Goal: Task Accomplishment & Management: Use online tool/utility

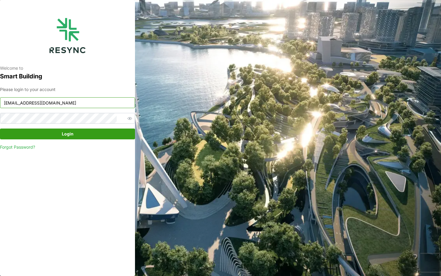
click at [91, 102] on input "nhs_internal@resynctech.com" at bounding box center [67, 102] width 135 height 11
type input "continental_display@resynctech.com"
click at [119, 131] on span "Login" at bounding box center [68, 134] width 124 height 10
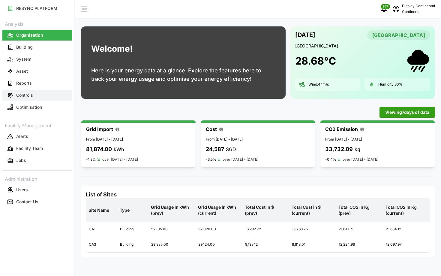
click at [14, 94] on button "Controls" at bounding box center [37, 95] width 70 height 11
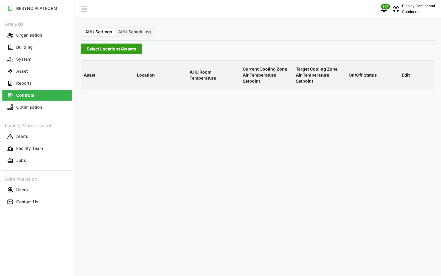
click at [108, 50] on span "Select Locations/Assets" at bounding box center [112, 49] width 50 height 10
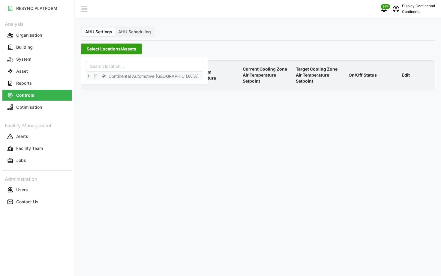
click at [89, 75] on icon at bounding box center [88, 76] width 5 height 5
click at [100, 84] on span "Select CA1" at bounding box center [101, 85] width 4 height 4
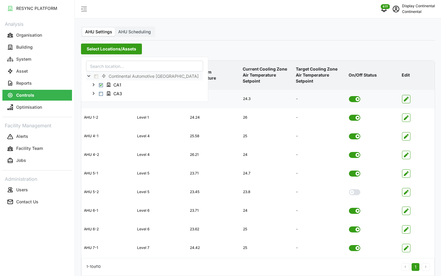
scroll to position [24, 0]
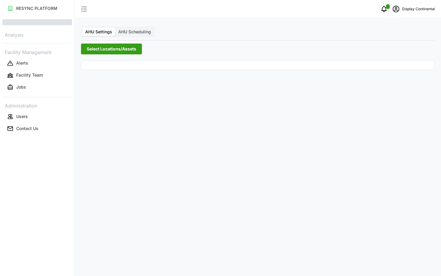
click at [124, 48] on span "Select Locations/Assets" at bounding box center [112, 49] width 50 height 10
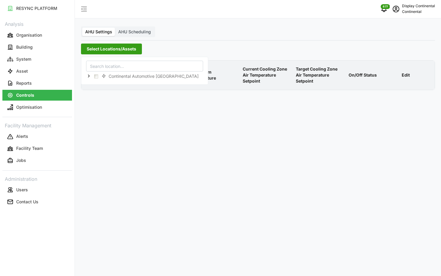
click at [88, 75] on icon at bounding box center [88, 76] width 5 height 5
click at [101, 87] on div "CA1" at bounding box center [144, 84] width 116 height 9
click at [101, 86] on span "Select CA1" at bounding box center [101, 85] width 4 height 4
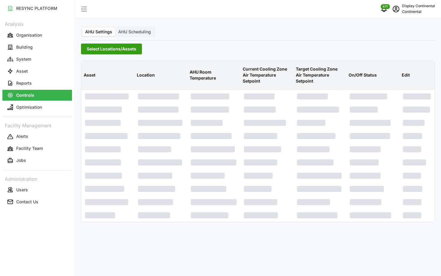
click at [273, 78] on p "Current Cooling Zone Air Temperature Setpoint" at bounding box center [267, 75] width 51 height 28
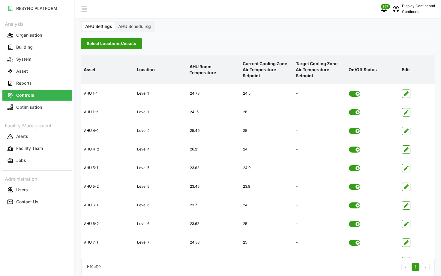
scroll to position [24, 0]
